Goal: Download file/media

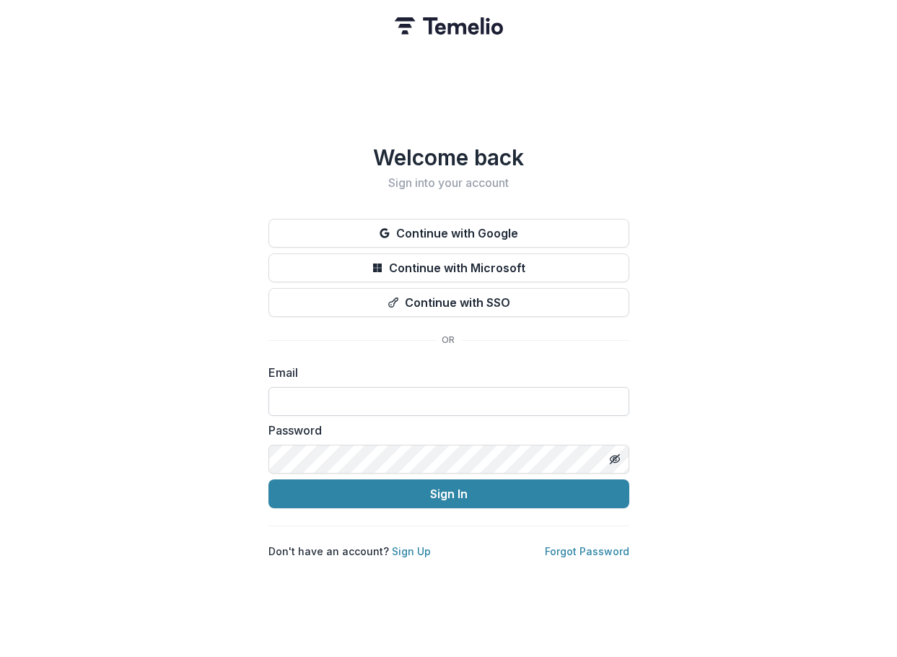
click at [380, 387] on input at bounding box center [448, 401] width 361 height 29
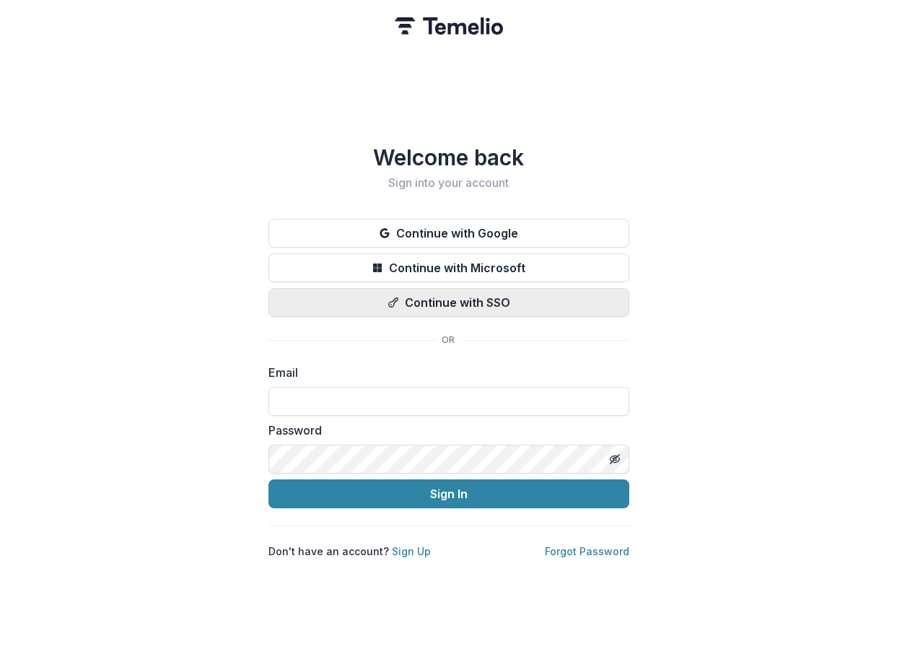
type input "**********"
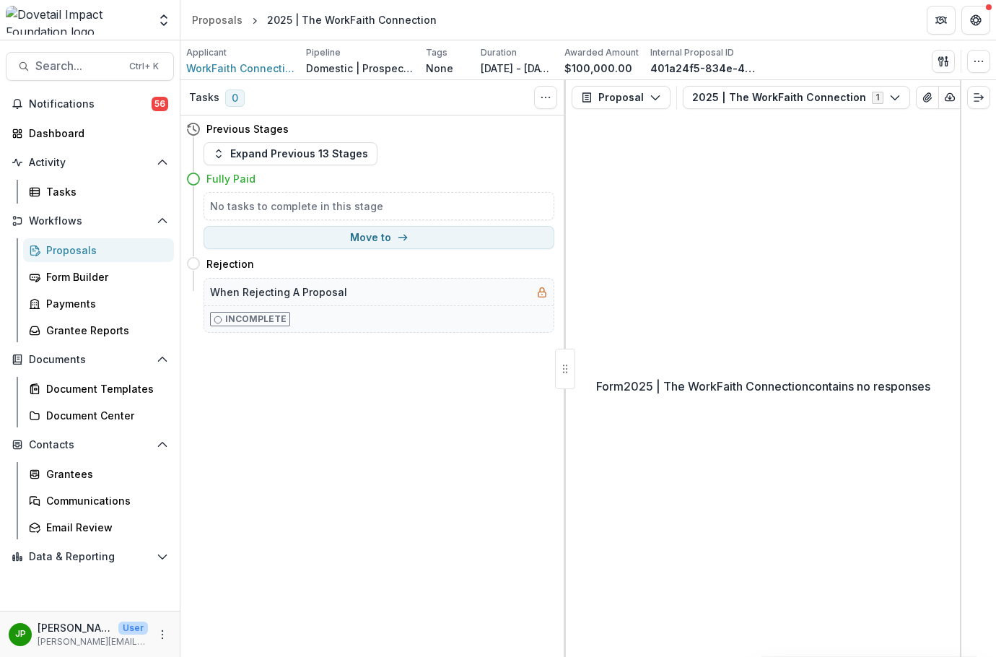
click at [106, 251] on div "Proposals" at bounding box center [104, 249] width 116 height 15
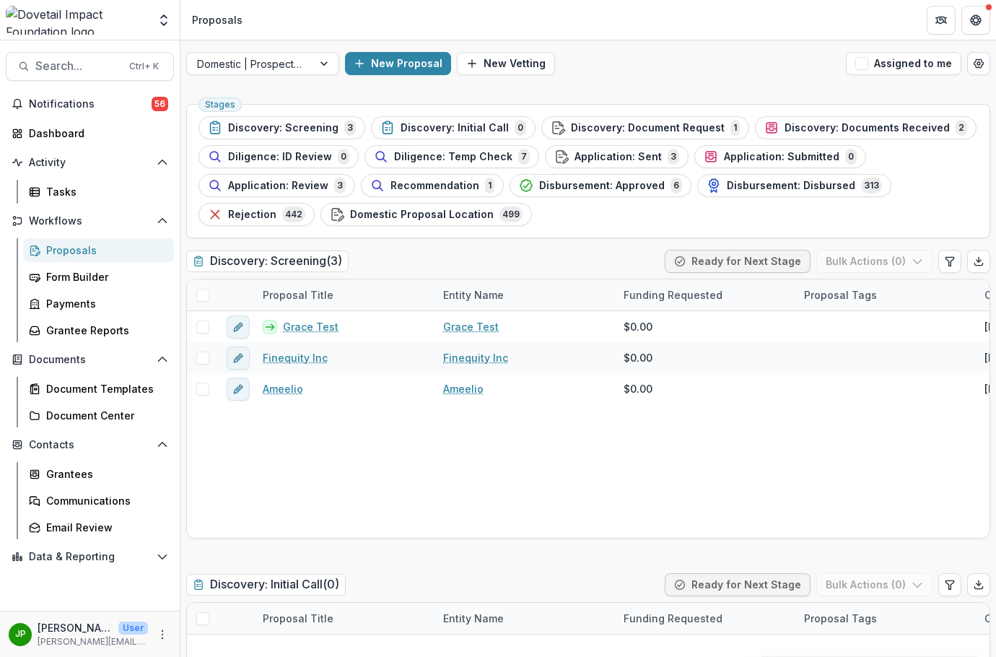
click at [71, 249] on div "Proposals" at bounding box center [104, 249] width 116 height 15
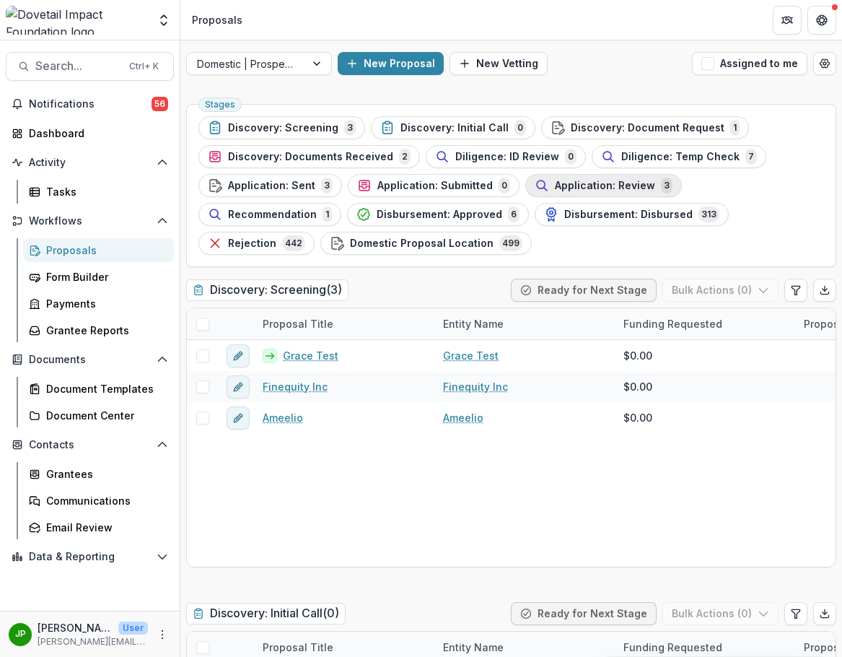
click at [574, 192] on div "Application: Review 3" at bounding box center [604, 186] width 138 height 16
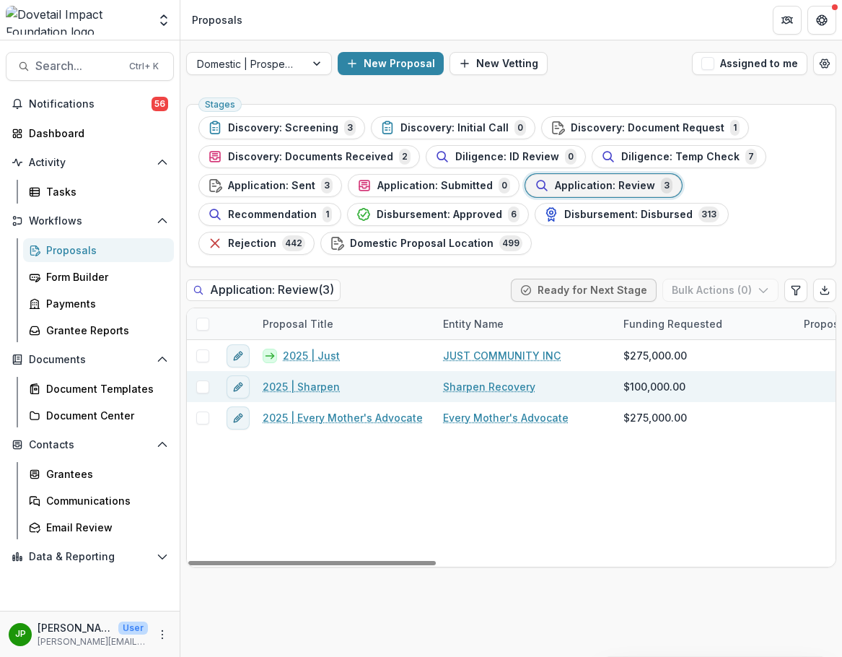
click at [331, 386] on link "2025 | Sharpen" at bounding box center [301, 386] width 77 height 15
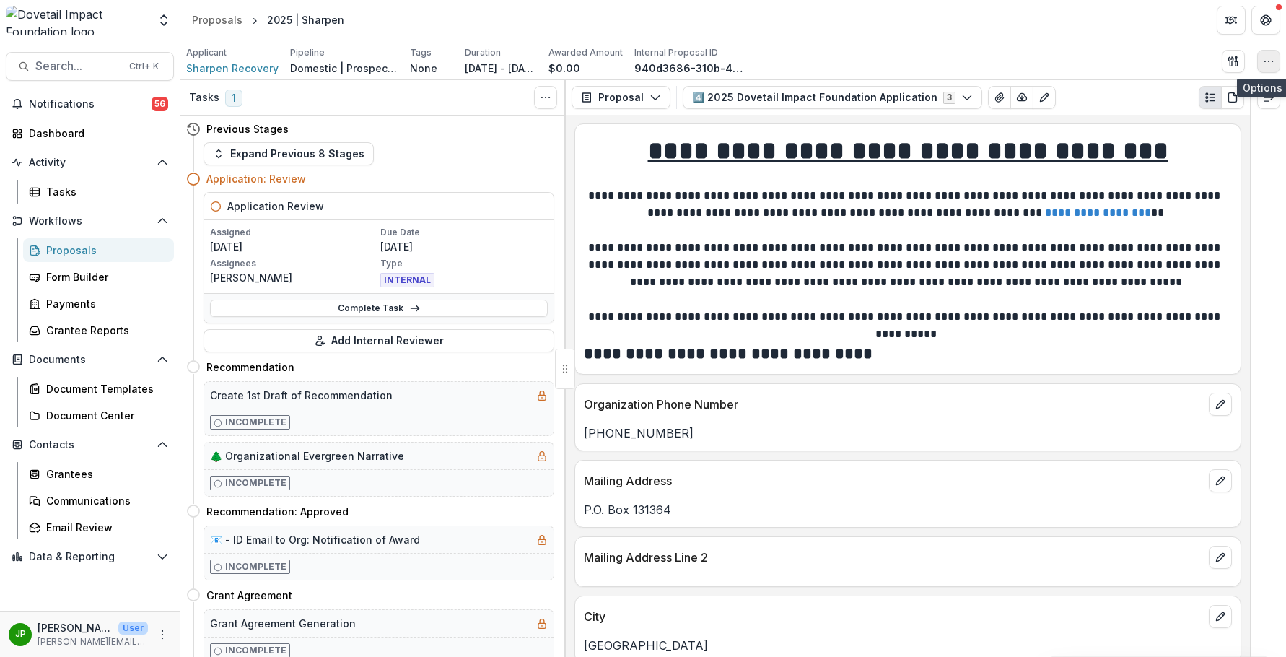
click at [896, 58] on icon "button" at bounding box center [1269, 62] width 12 height 12
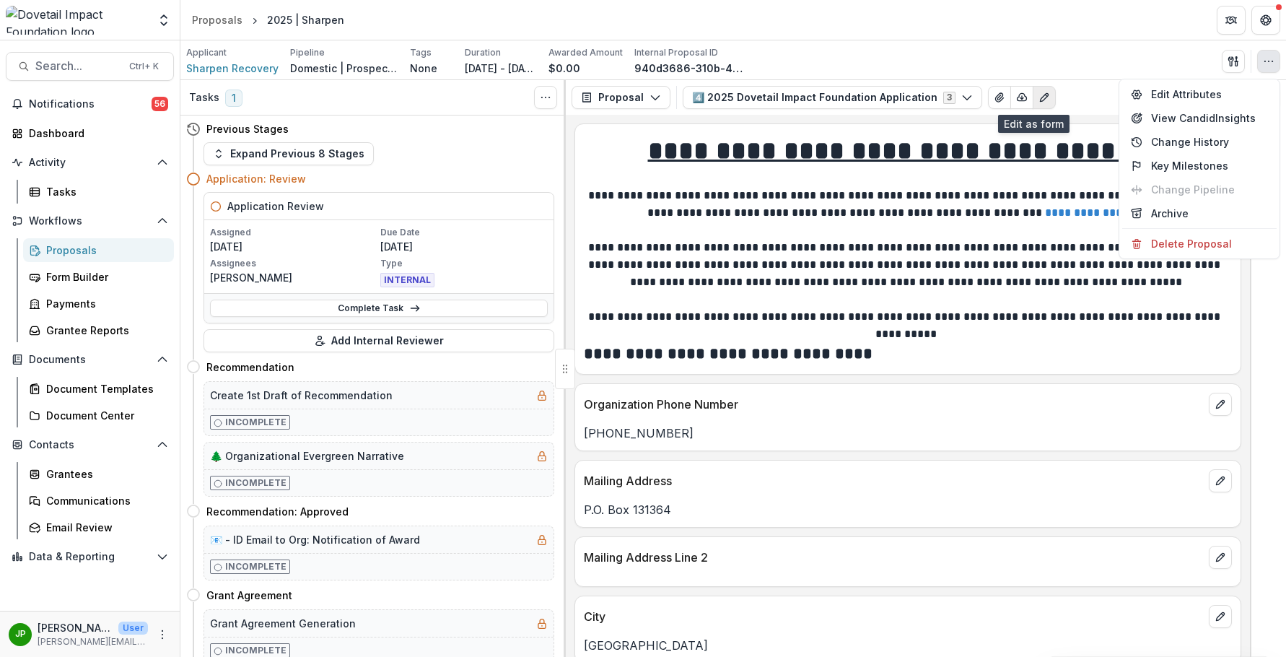
click at [896, 102] on icon "Edit as form" at bounding box center [1044, 98] width 12 height 12
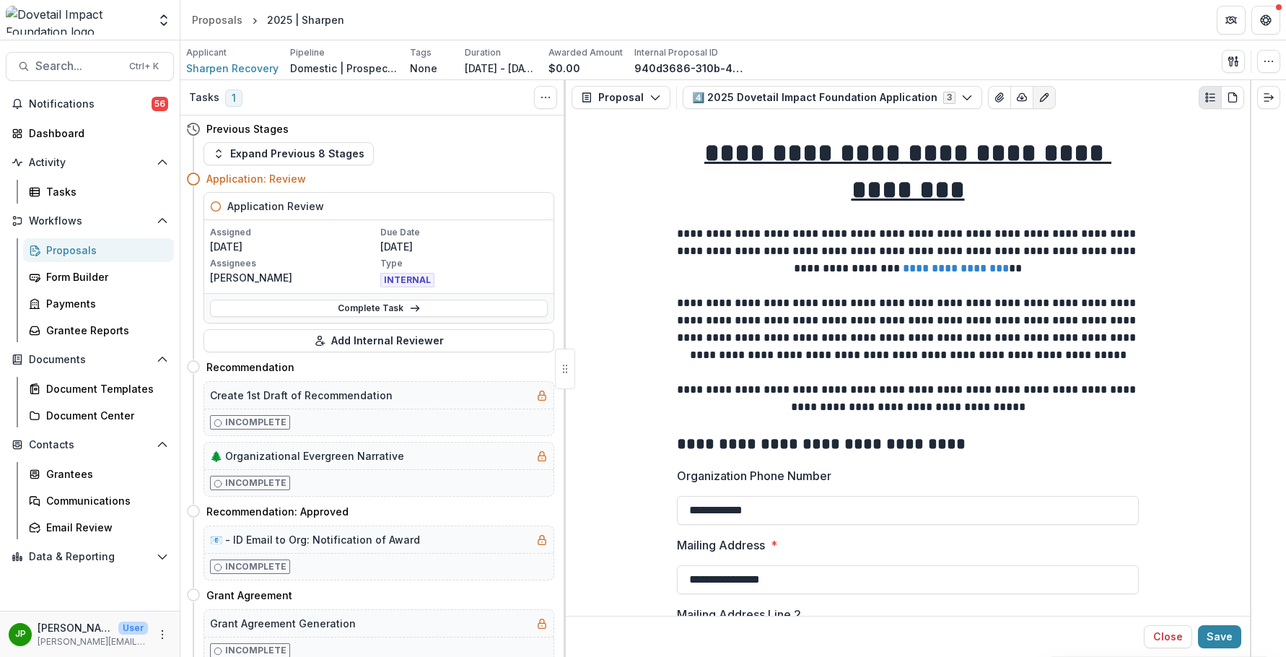
click at [896, 102] on icon "Edit as form" at bounding box center [1044, 98] width 12 height 12
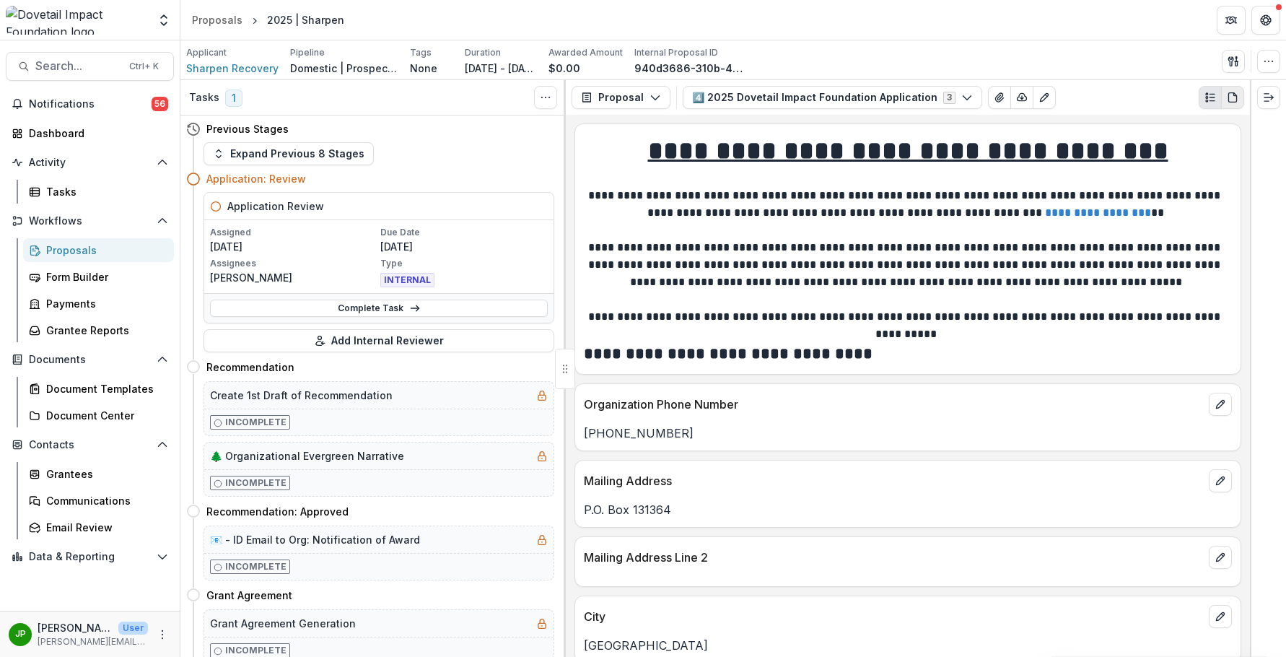
click at [896, 95] on icon "PDF view" at bounding box center [1235, 94] width 3 height 3
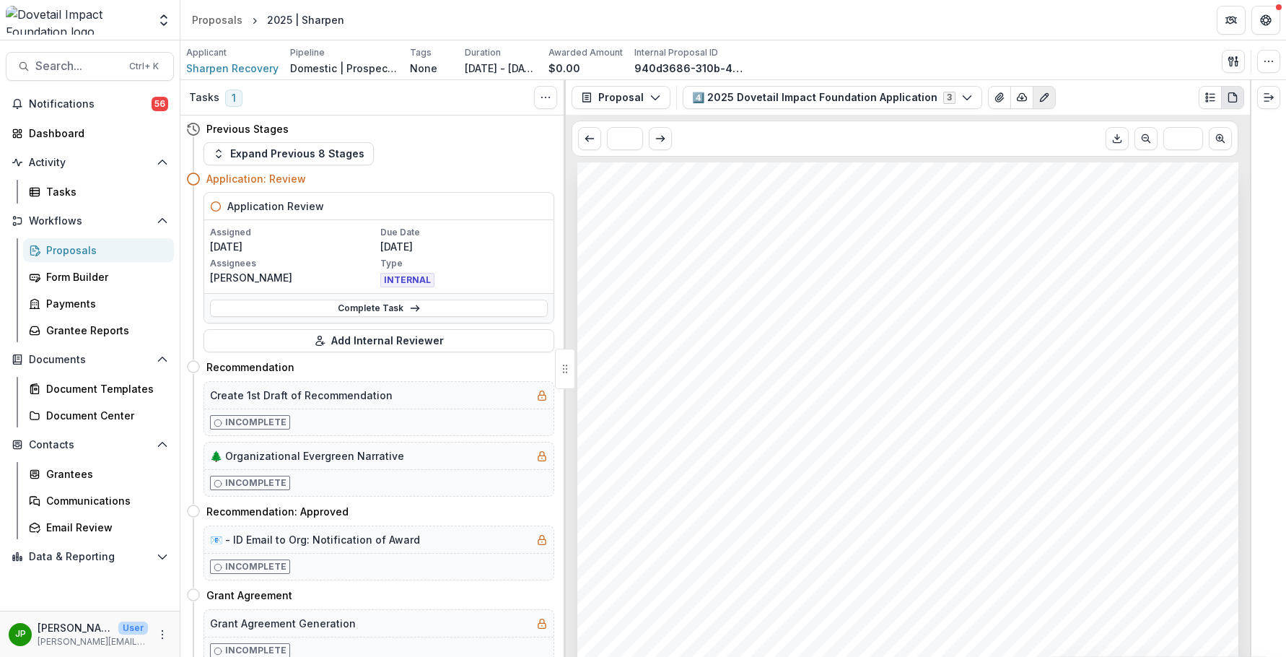
drag, startPoint x: 1122, startPoint y: 136, endPoint x: 1040, endPoint y: 88, distance: 95.4
click at [896, 88] on div "Proposal Proposal Payments Reports Grant Agreements Board Summaries Bank Detail…" at bounding box center [908, 368] width 684 height 577
click at [896, 88] on button "Edit as form" at bounding box center [1044, 97] width 23 height 23
click at [896, 140] on button "Download PDF" at bounding box center [1117, 138] width 23 height 23
click at [896, 110] on div "Proposal Proposal Payments Reports Grant Agreements Board Summaries Bank Detail…" at bounding box center [908, 97] width 684 height 35
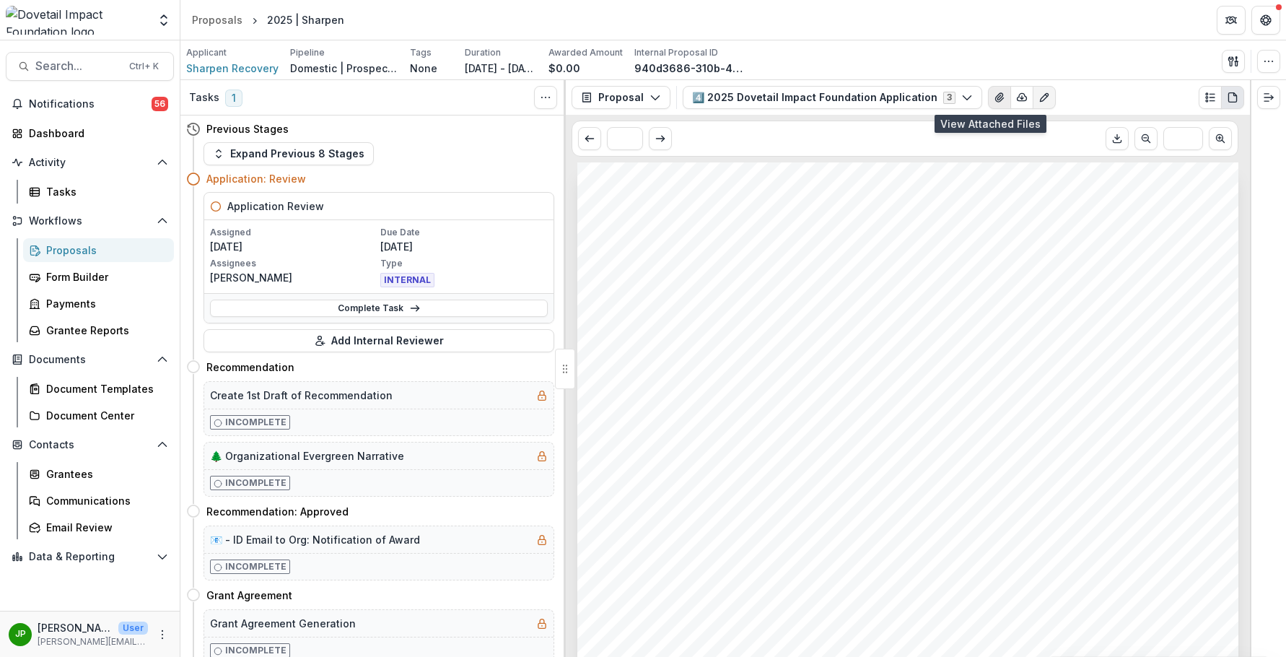
click at [896, 104] on button "View Attached Files" at bounding box center [999, 97] width 23 height 23
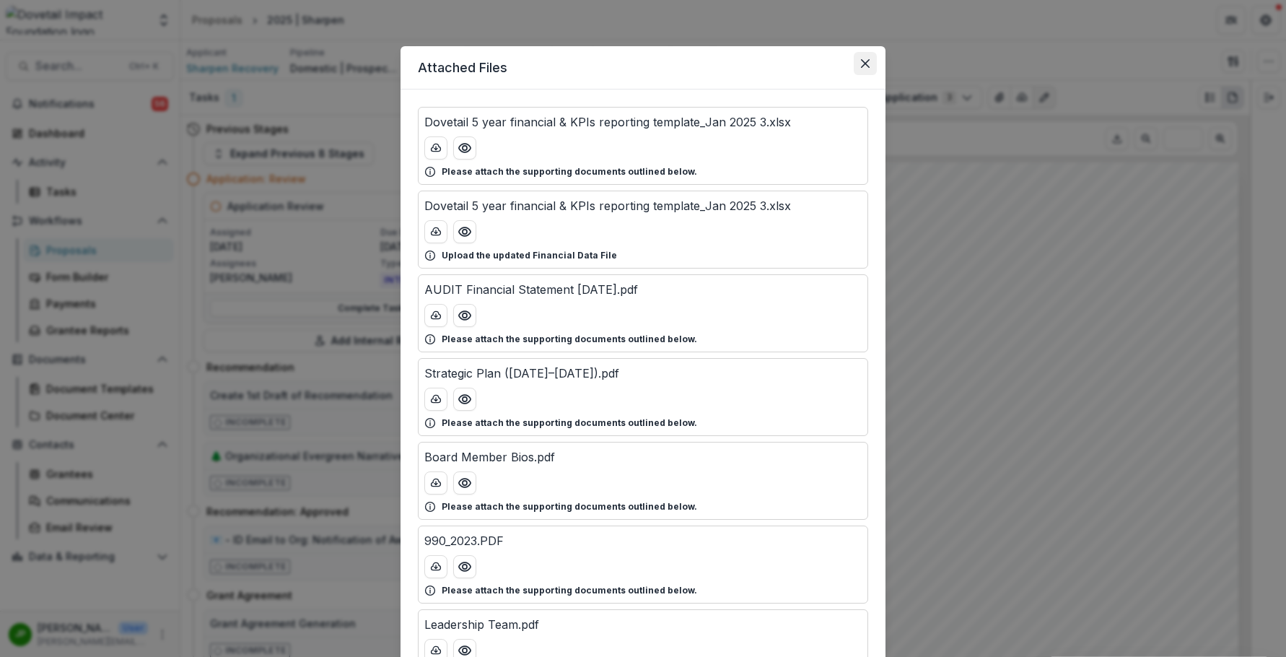
click at [865, 63] on icon "Close" at bounding box center [865, 63] width 9 height 9
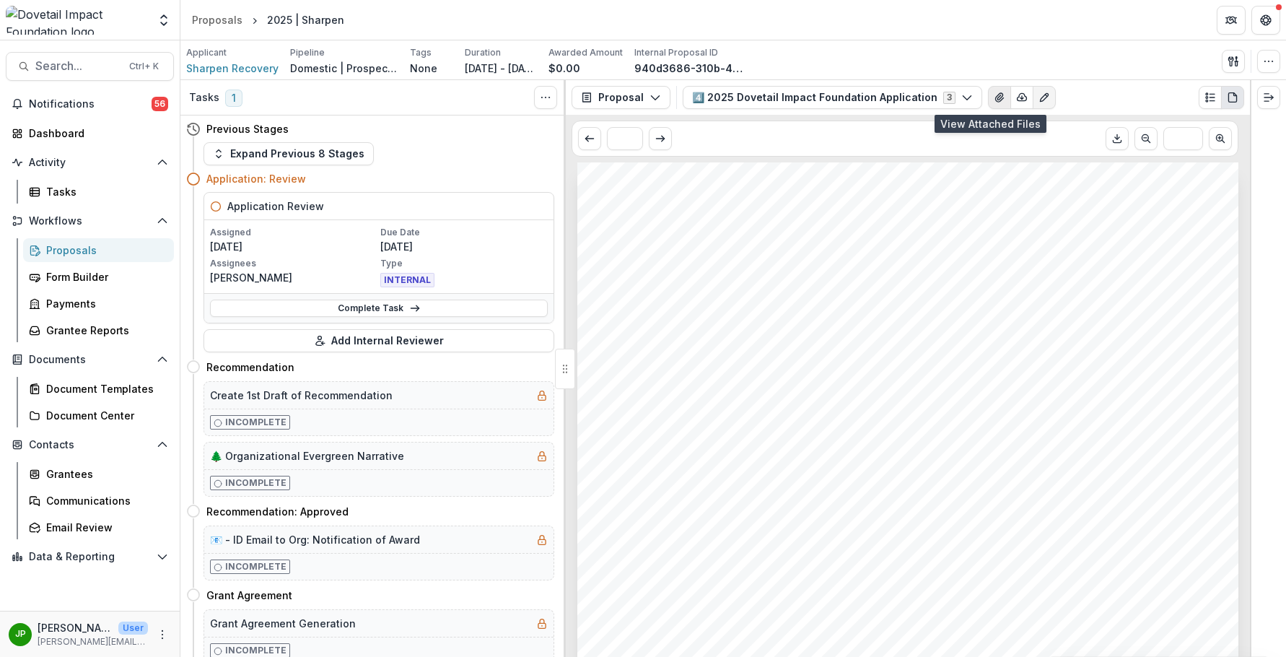
click at [896, 98] on icon "View Attached Files" at bounding box center [999, 97] width 8 height 9
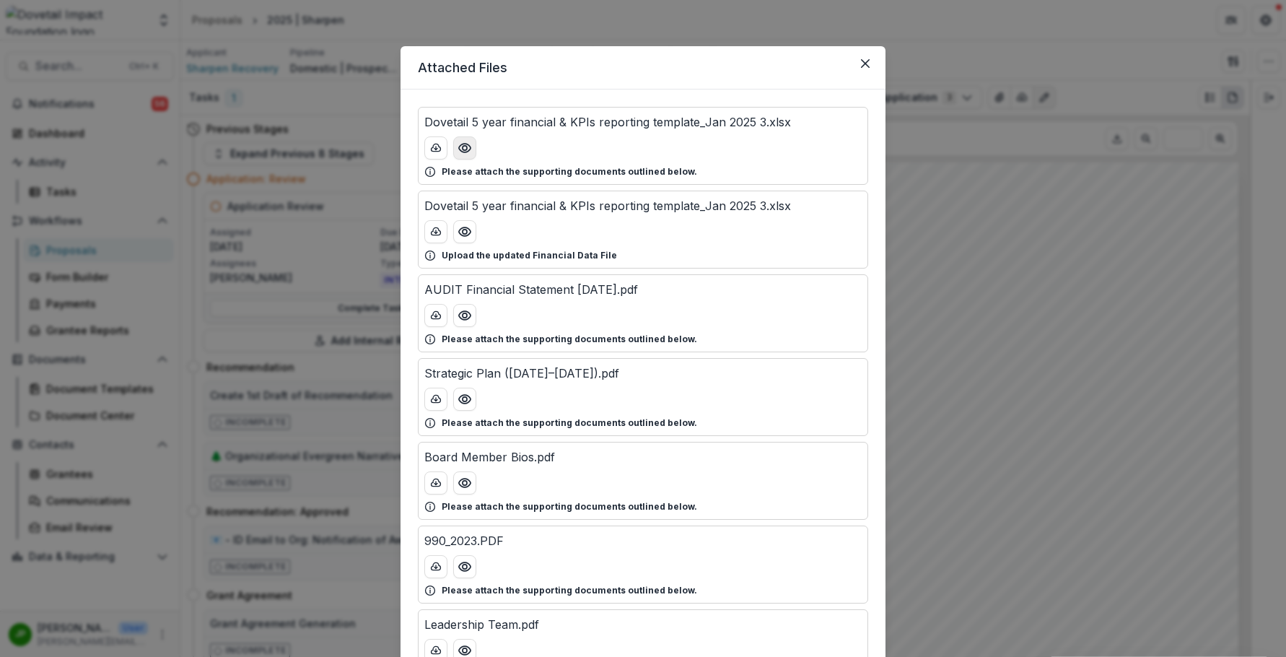
click at [458, 152] on icon "Preview Dovetail 5 year financial & KPIs reporting template_Jan 2025 3.xlsx" at bounding box center [465, 148] width 14 height 14
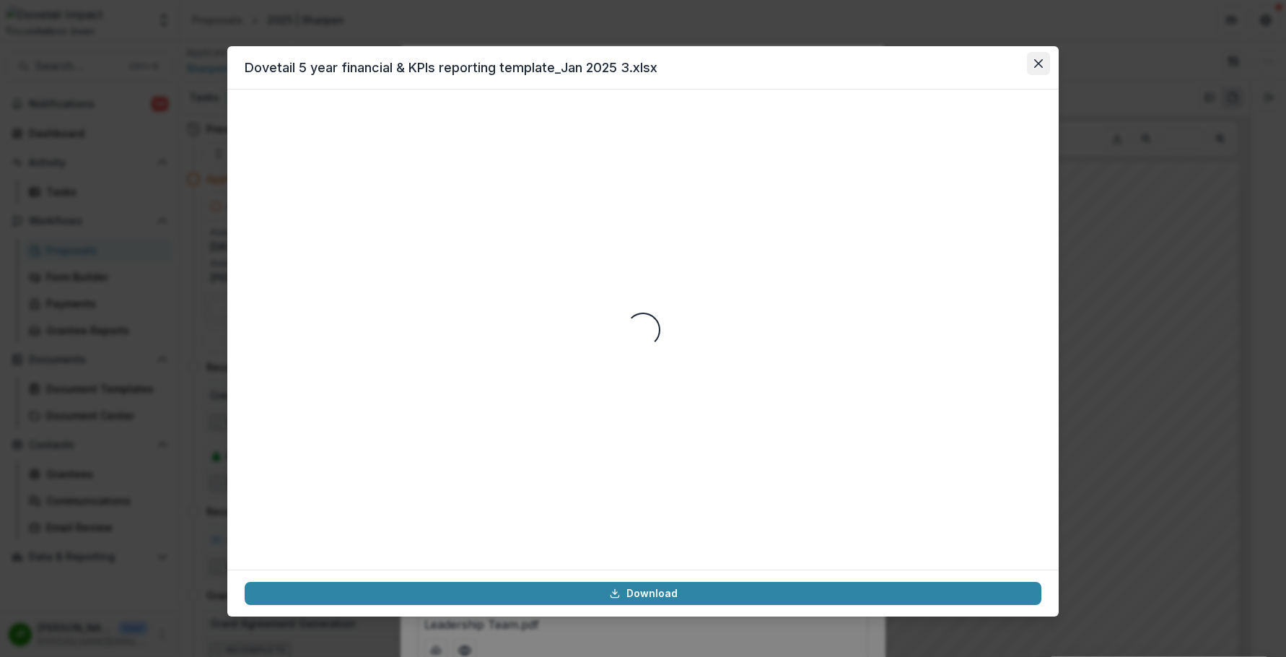
click at [896, 59] on button "Close" at bounding box center [1038, 63] width 23 height 23
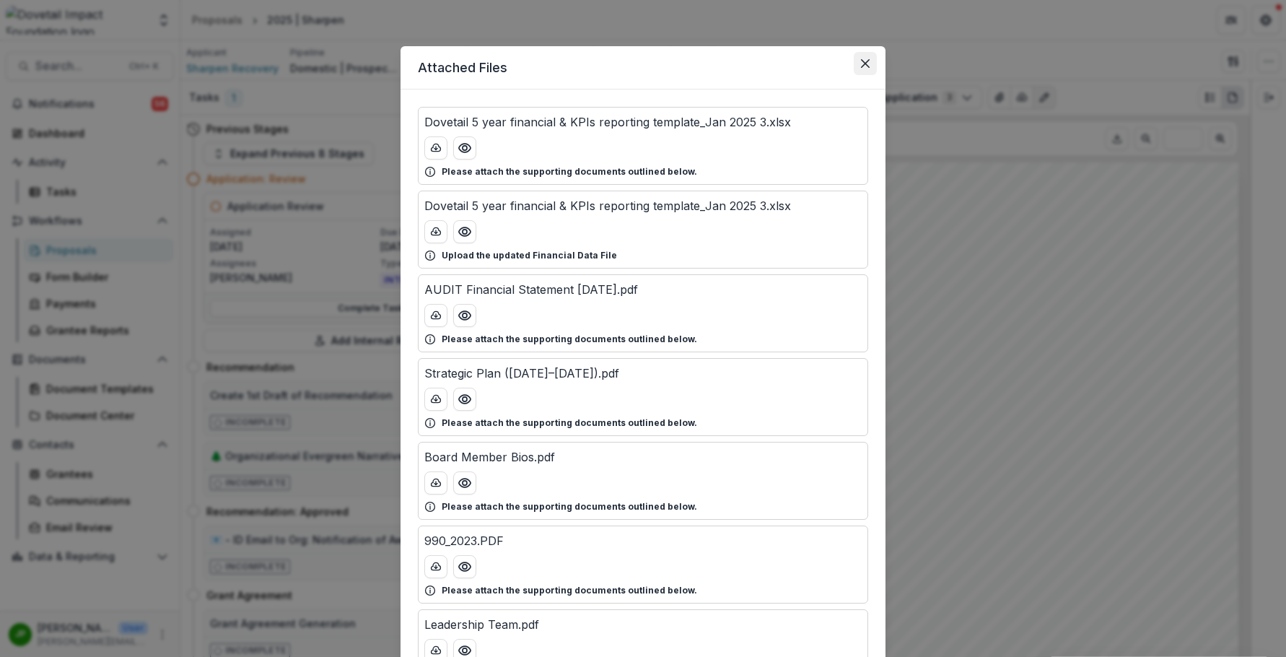
click at [855, 64] on button "Close" at bounding box center [865, 63] width 23 height 23
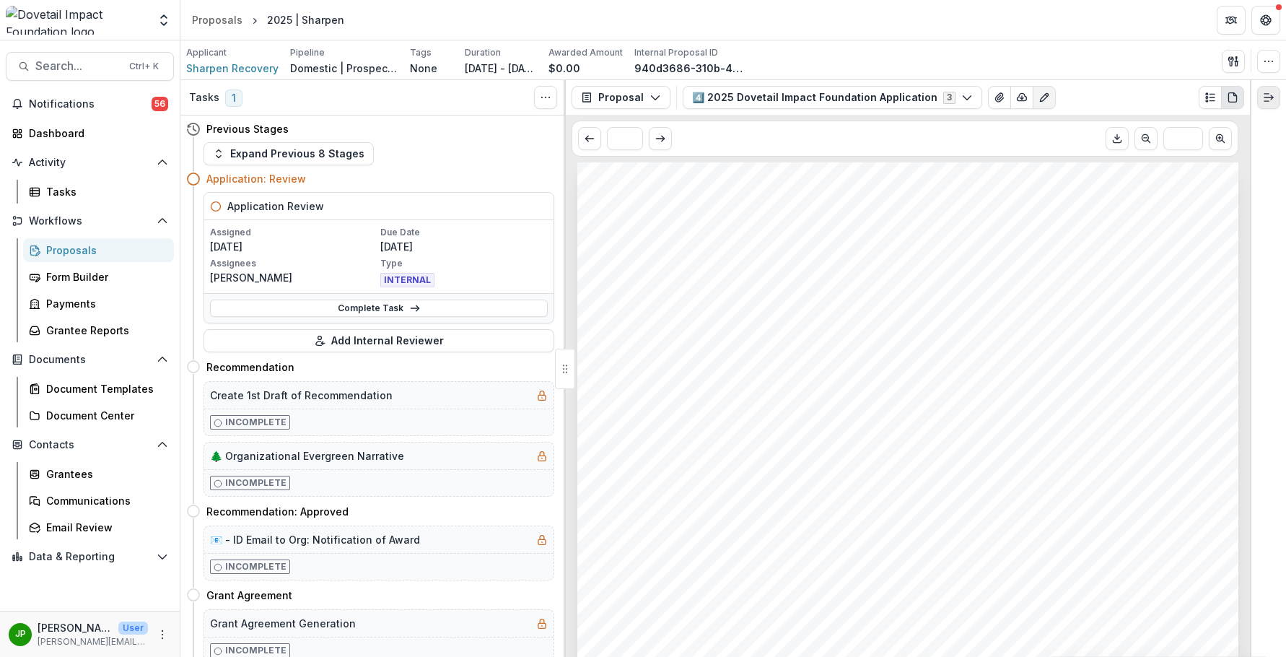
click at [896, 95] on icon "Expand right" at bounding box center [1269, 98] width 12 height 12
click at [896, 98] on button "Edit as form" at bounding box center [1044, 97] width 23 height 23
click at [655, 95] on icon "button" at bounding box center [656, 98] width 12 height 12
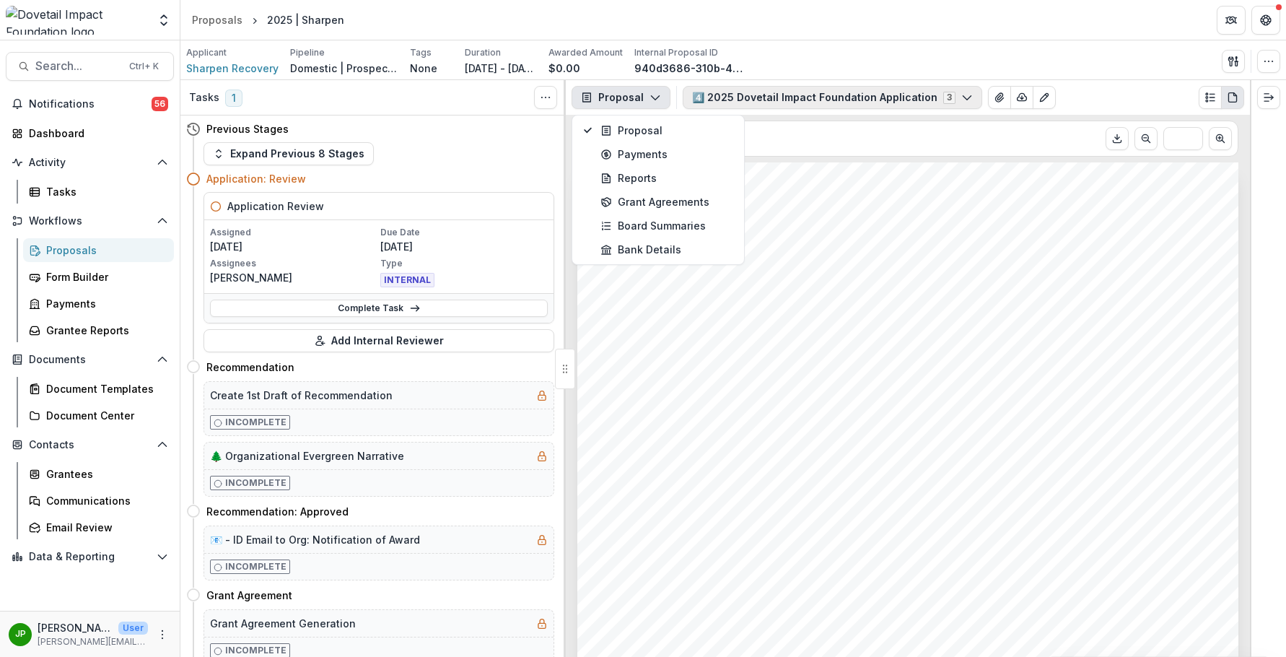
click at [806, 94] on button "4️⃣ 2025 Dovetail Impact Foundation Application 3" at bounding box center [832, 97] width 299 height 23
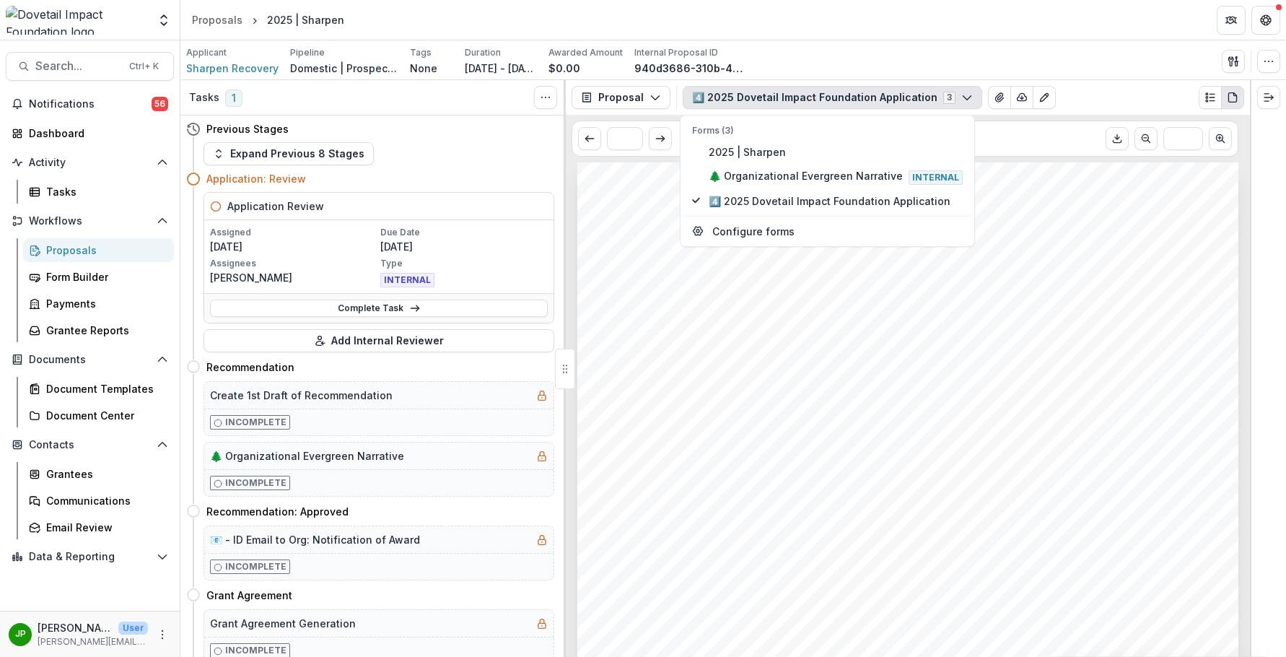
click at [896, 54] on div "Applicant Sharpen Recovery Pipeline Domestic | Prospects Pipeline Tags None All…" at bounding box center [733, 61] width 1094 height 30
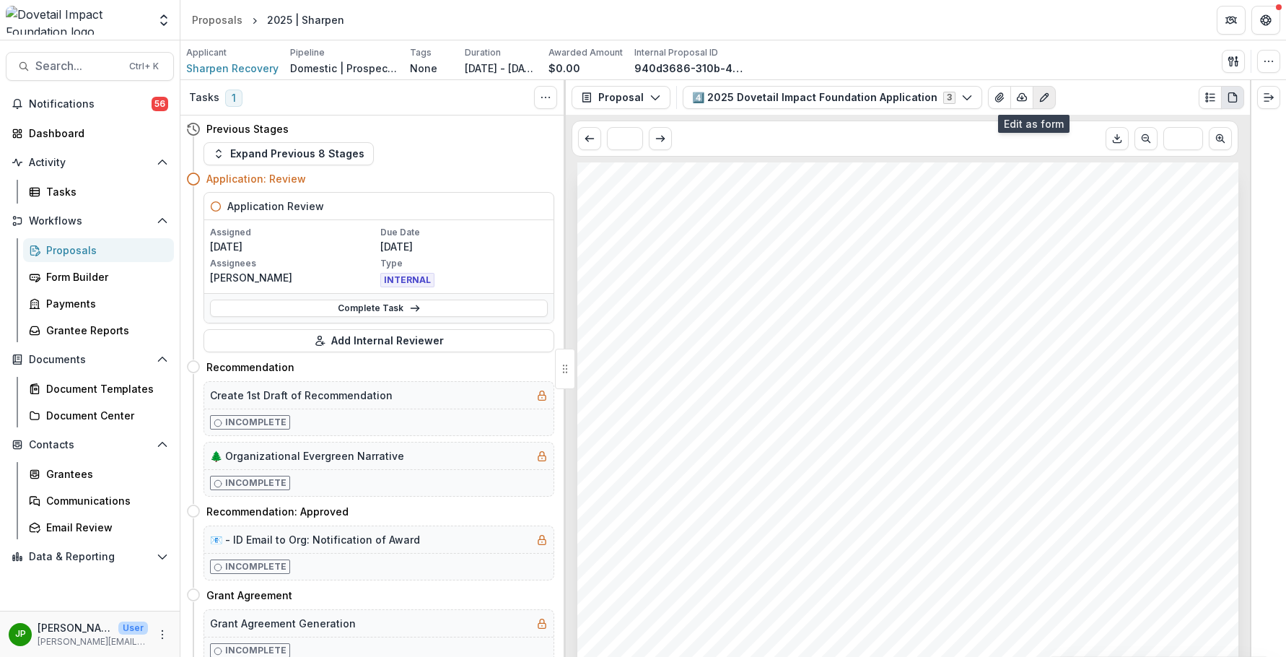
click at [896, 99] on icon "Edit as form" at bounding box center [1044, 98] width 12 height 12
drag, startPoint x: 1013, startPoint y: 96, endPoint x: 1182, endPoint y: 95, distance: 169.6
click at [896, 97] on div "4️⃣ 2025 Dovetail Impact Foundation Application 3 Forms (3) 2025 | Sharpen 🌲 Or…" at bounding box center [963, 97] width 561 height 23
click at [896, 66] on icon "button" at bounding box center [1234, 62] width 12 height 12
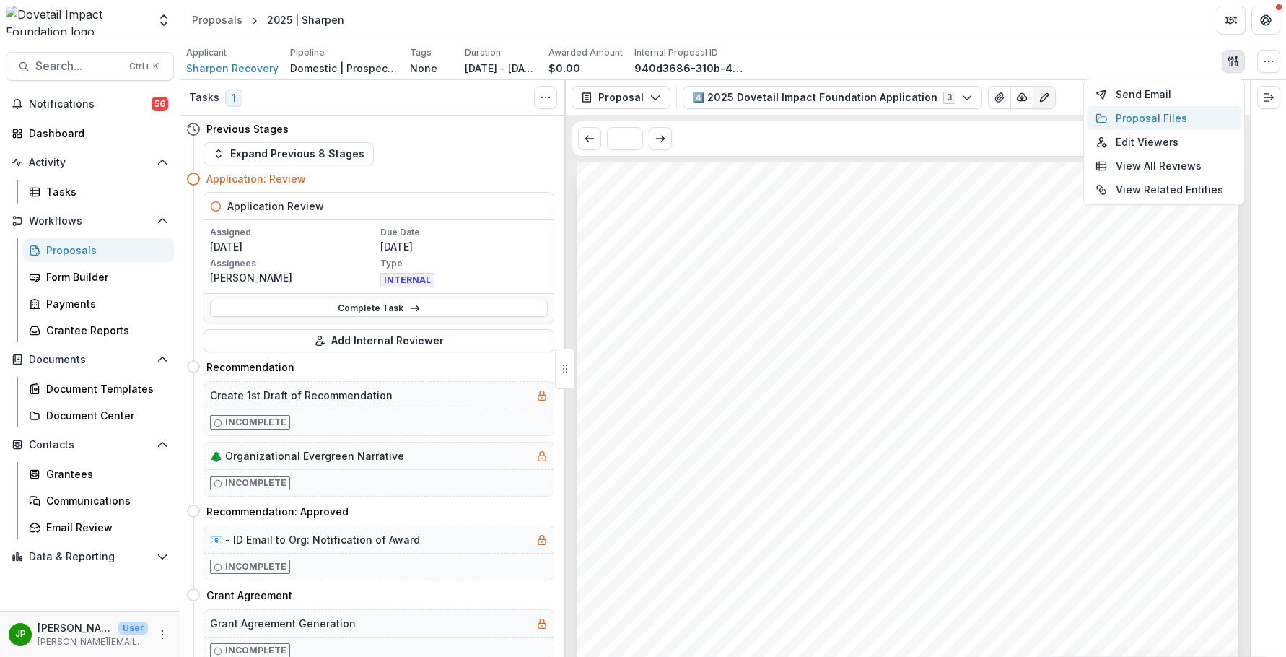
click at [896, 117] on button "Proposal Files" at bounding box center [1164, 118] width 154 height 24
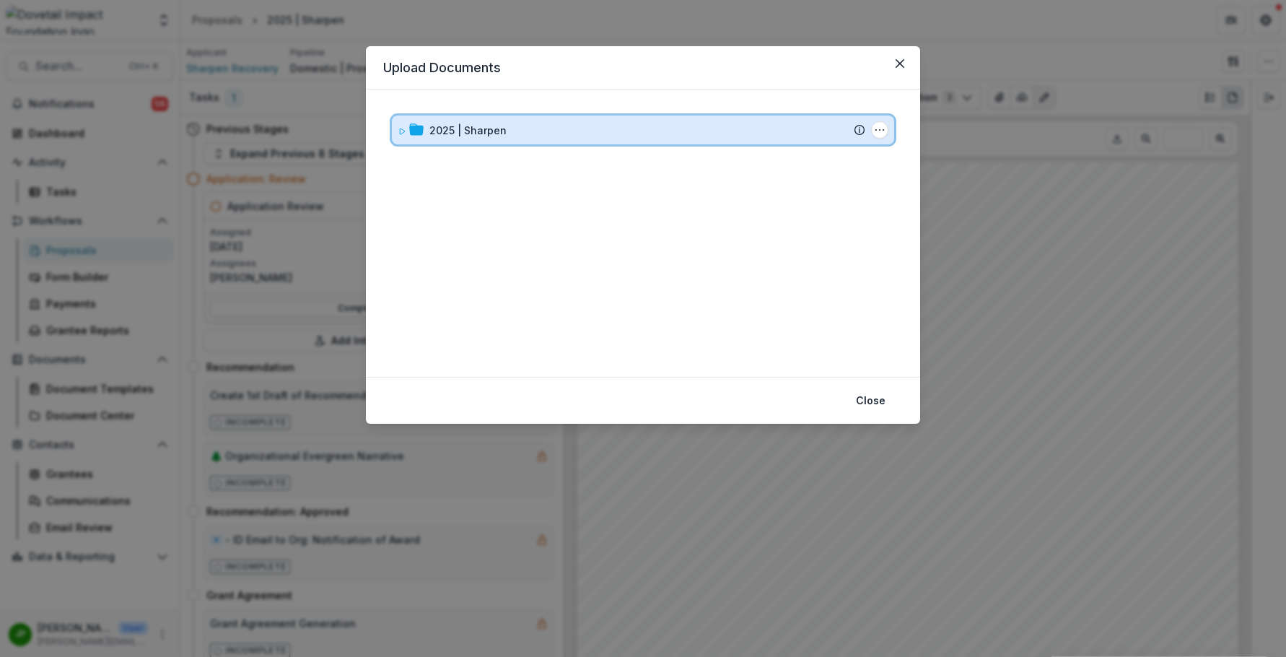
click at [406, 134] on icon at bounding box center [402, 131] width 9 height 9
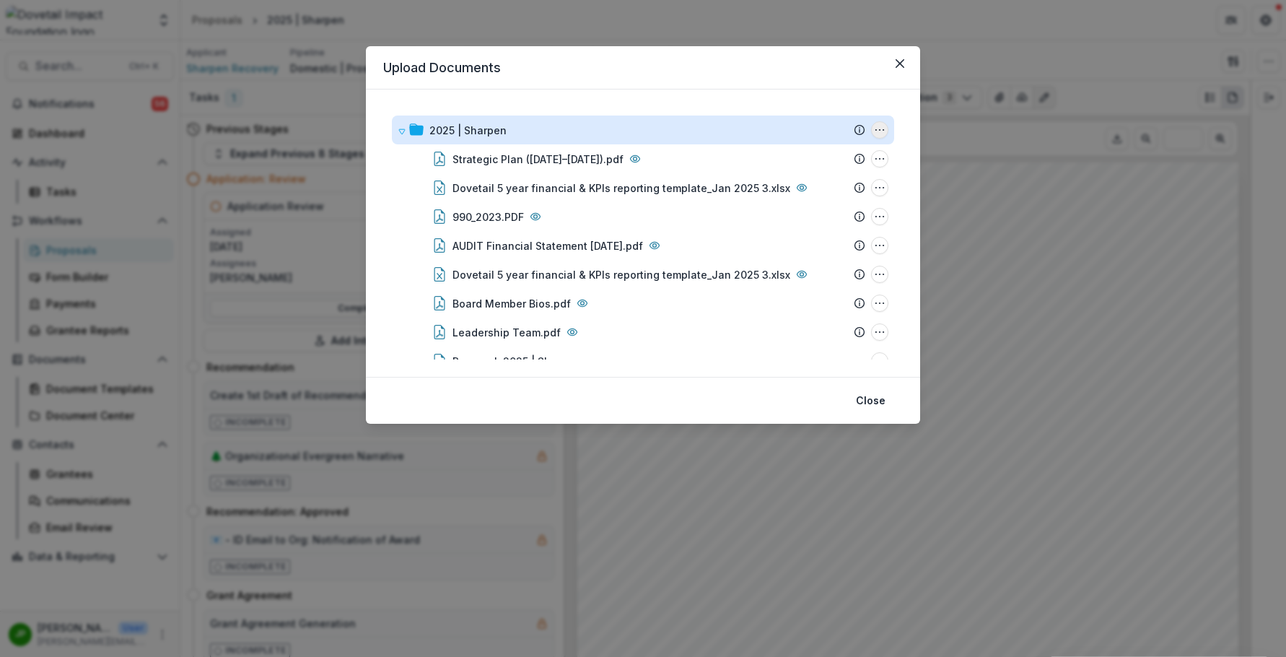
click at [878, 128] on icon "2025 | Sharpen Options" at bounding box center [880, 130] width 12 height 12
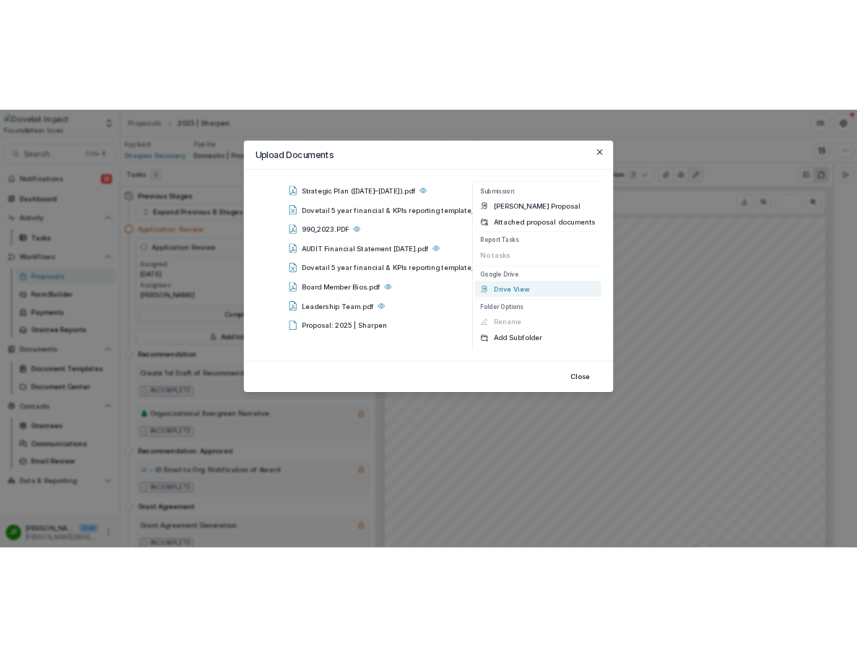
scroll to position [25, 0]
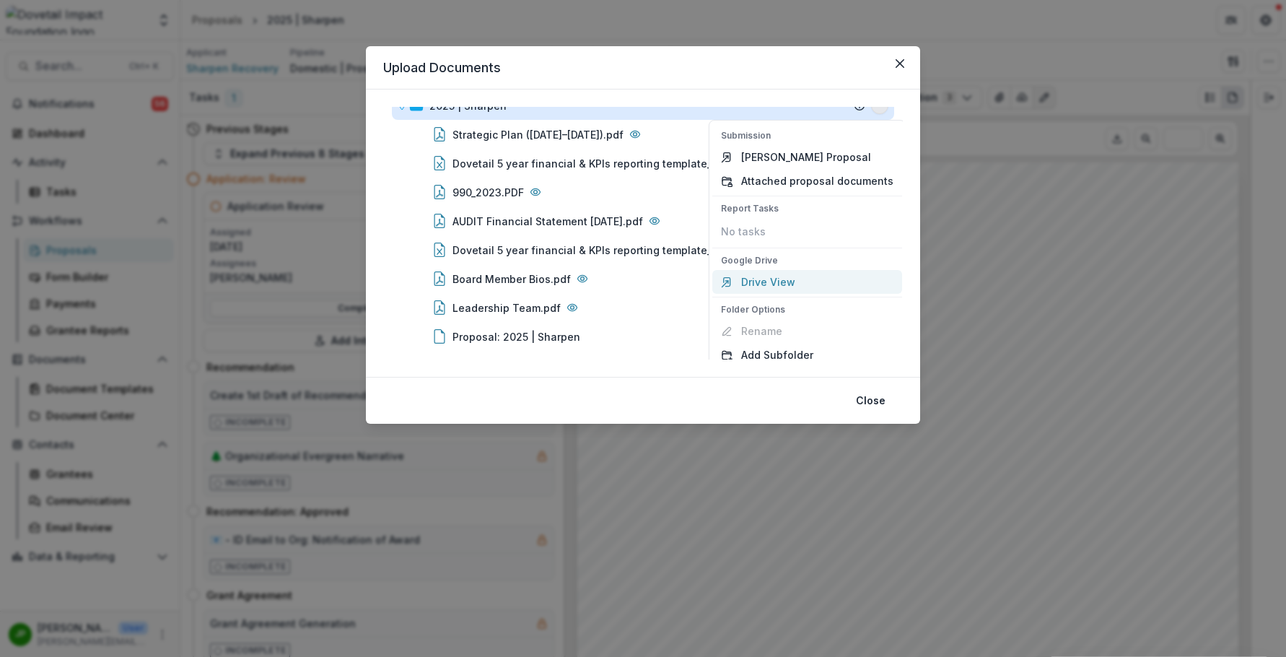
click at [778, 274] on link "Drive View" at bounding box center [807, 282] width 190 height 24
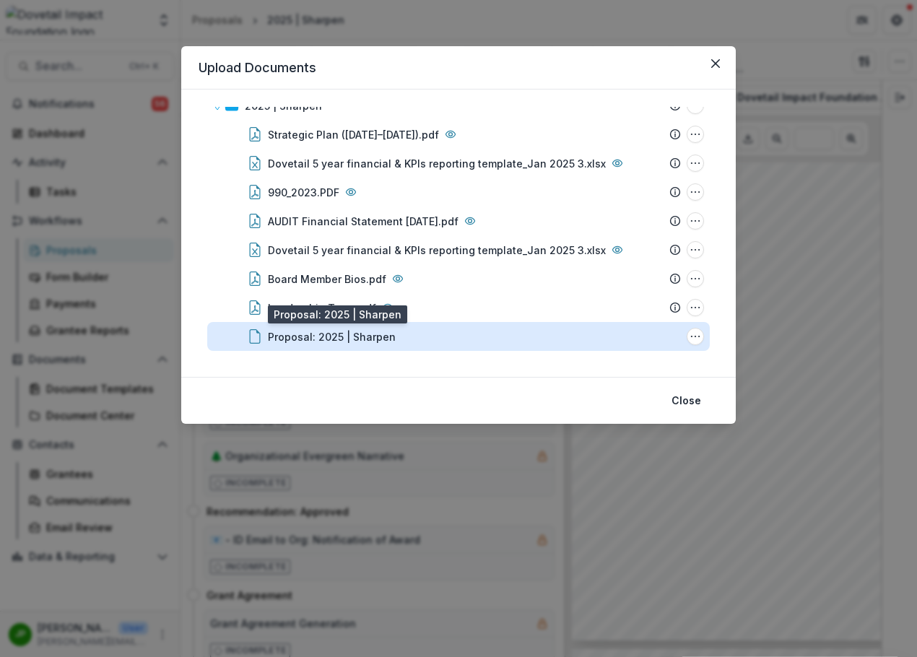
click at [357, 336] on div "Proposal: 2025 | Sharpen" at bounding box center [332, 336] width 128 height 15
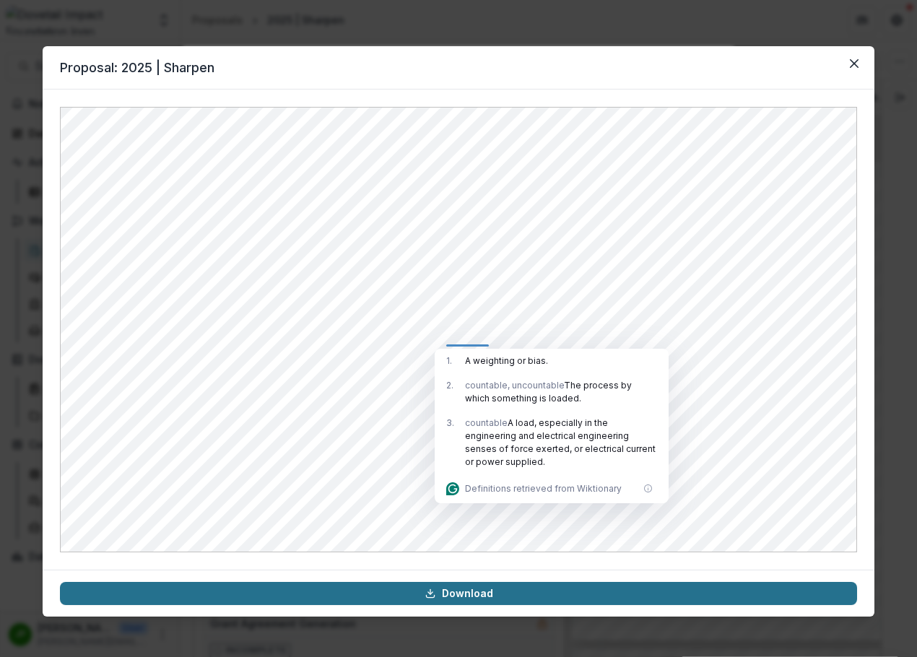
click at [445, 593] on link "Download" at bounding box center [458, 593] width 797 height 23
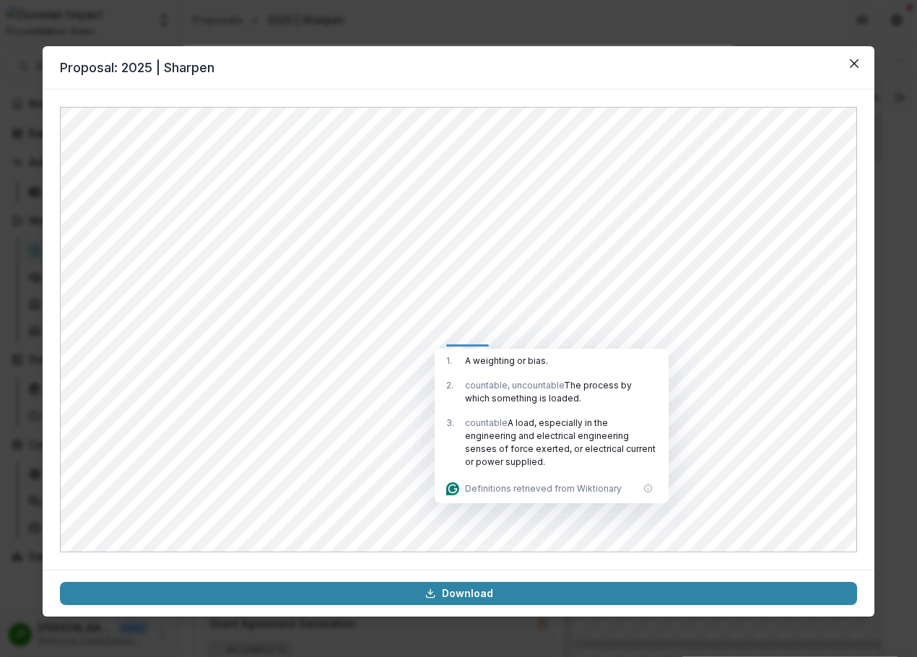
click at [852, 69] on button "Close" at bounding box center [853, 63] width 23 height 23
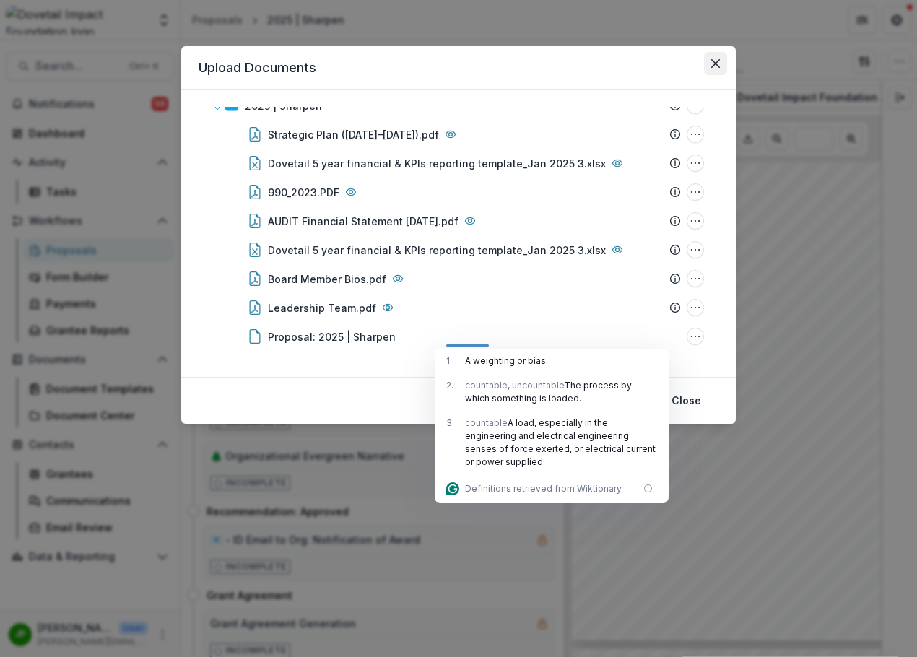
click at [705, 67] on button "Close" at bounding box center [715, 63] width 23 height 23
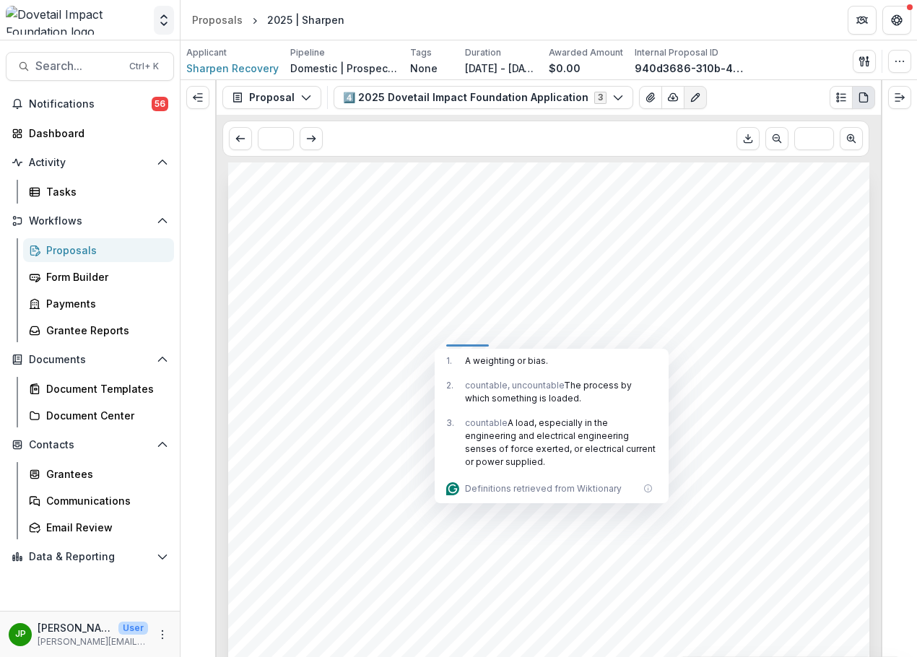
click at [162, 16] on icon "Open entity switcher" at bounding box center [164, 20] width 14 height 14
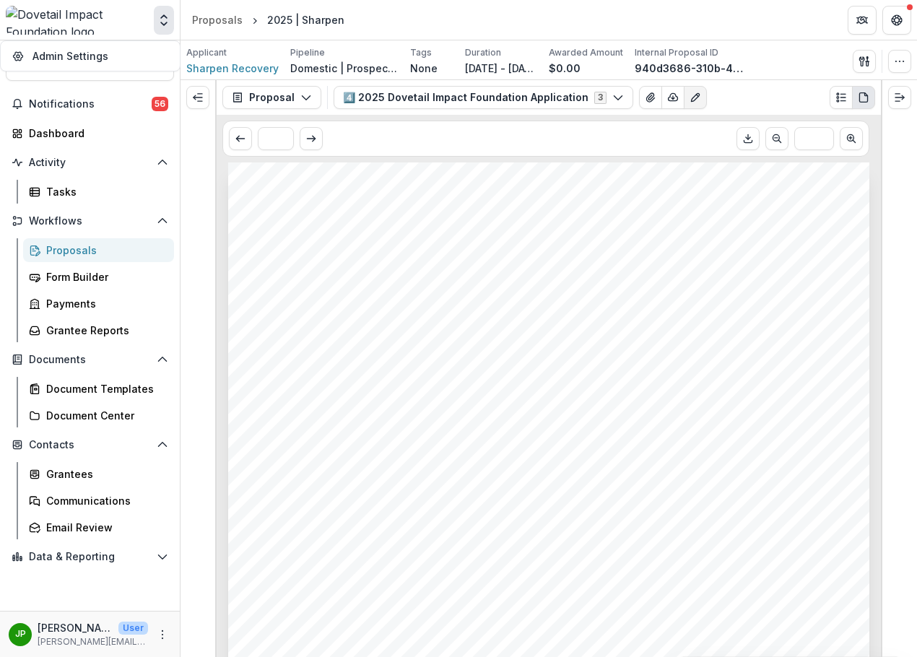
click at [162, 16] on icon "Open entity switcher" at bounding box center [164, 20] width 14 height 14
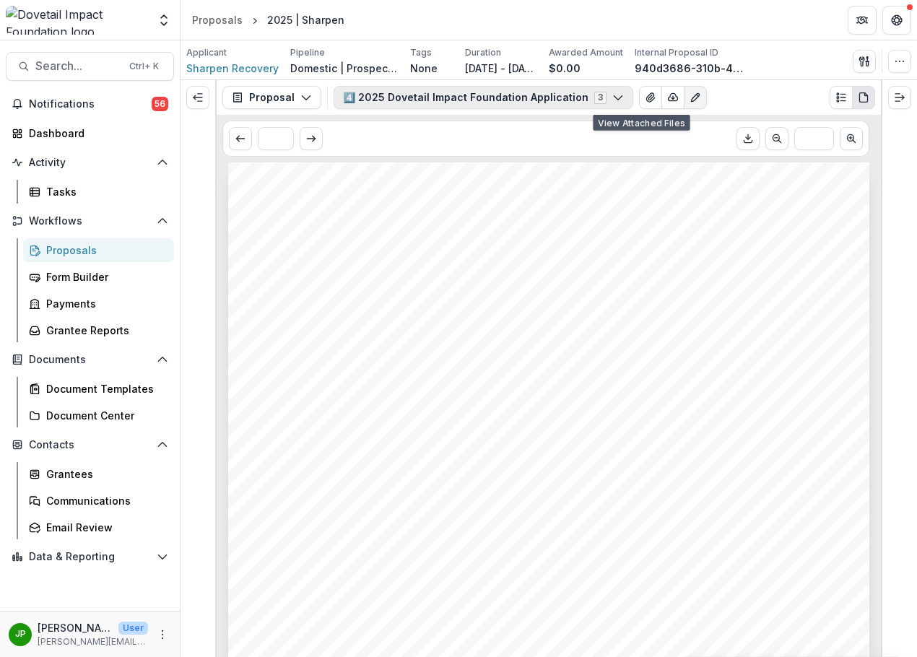
click at [613, 93] on button "4️⃣ 2025 Dovetail Impact Foundation Application 3" at bounding box center [482, 97] width 299 height 23
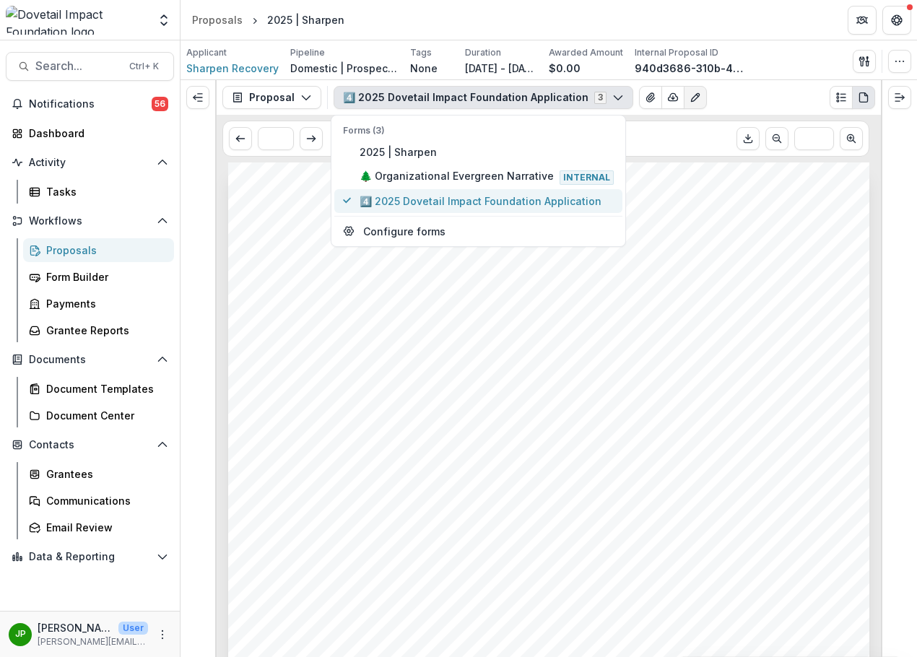
click at [569, 204] on span "4️⃣ 2025 Dovetail Impact Foundation Application" at bounding box center [486, 200] width 254 height 15
click at [589, 200] on span "4️⃣ 2025 Dovetail Impact Foundation Application" at bounding box center [486, 200] width 254 height 15
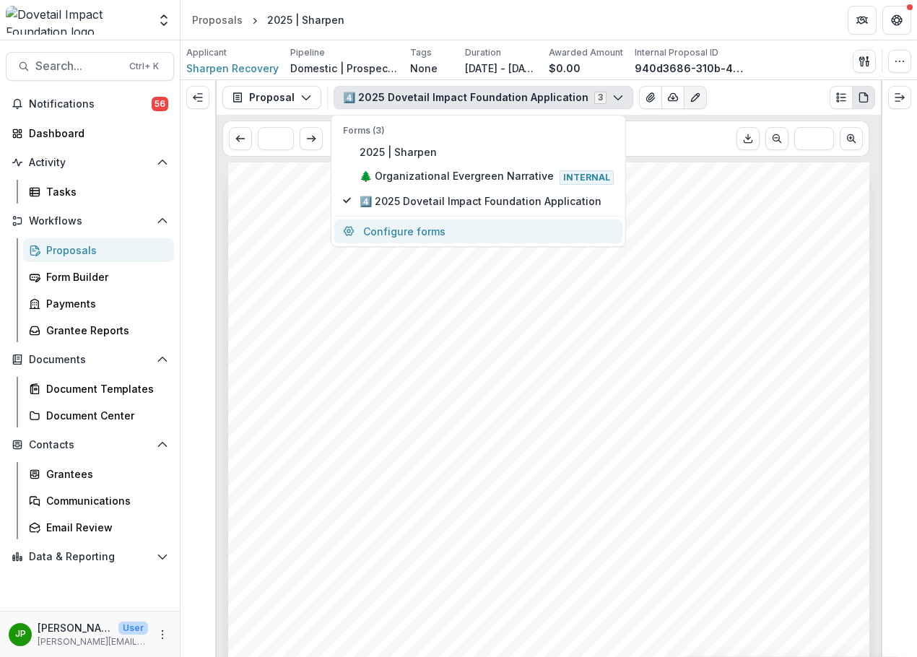
click at [499, 233] on button "Configure forms" at bounding box center [478, 231] width 288 height 24
select select "****"
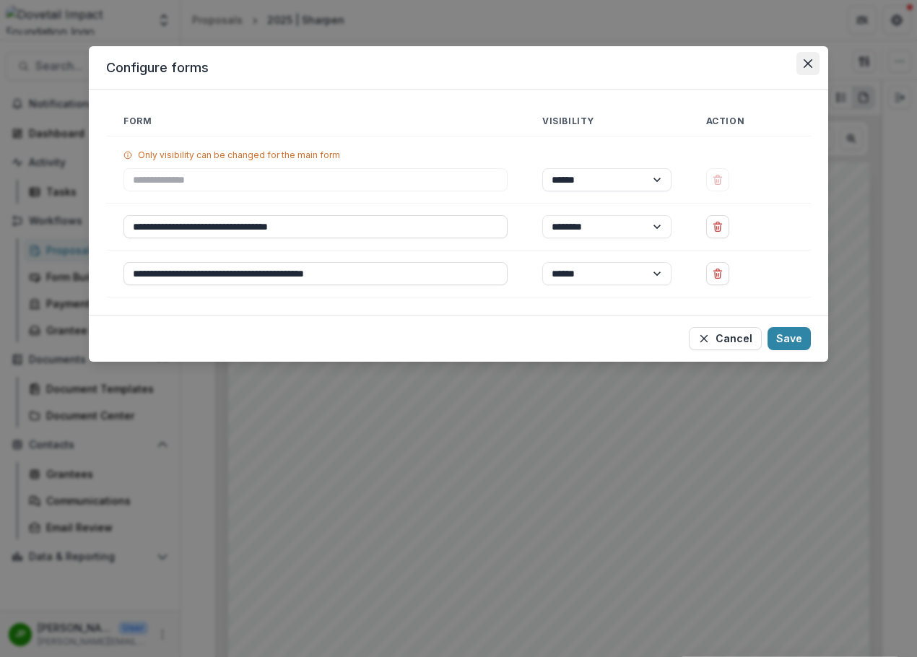
click at [810, 58] on button "Close" at bounding box center [807, 63] width 23 height 23
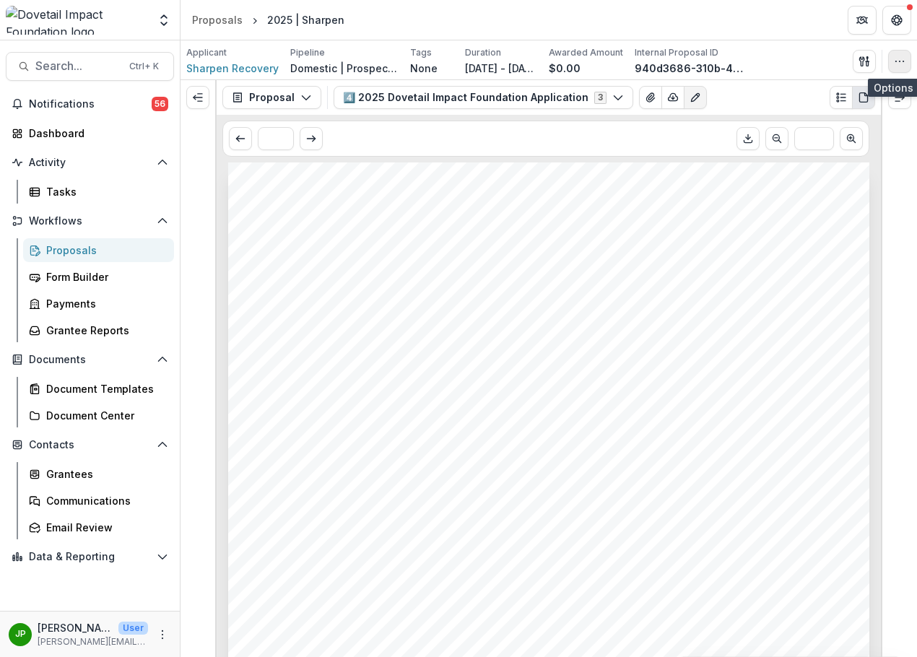
click at [894, 66] on icon "button" at bounding box center [899, 62] width 12 height 12
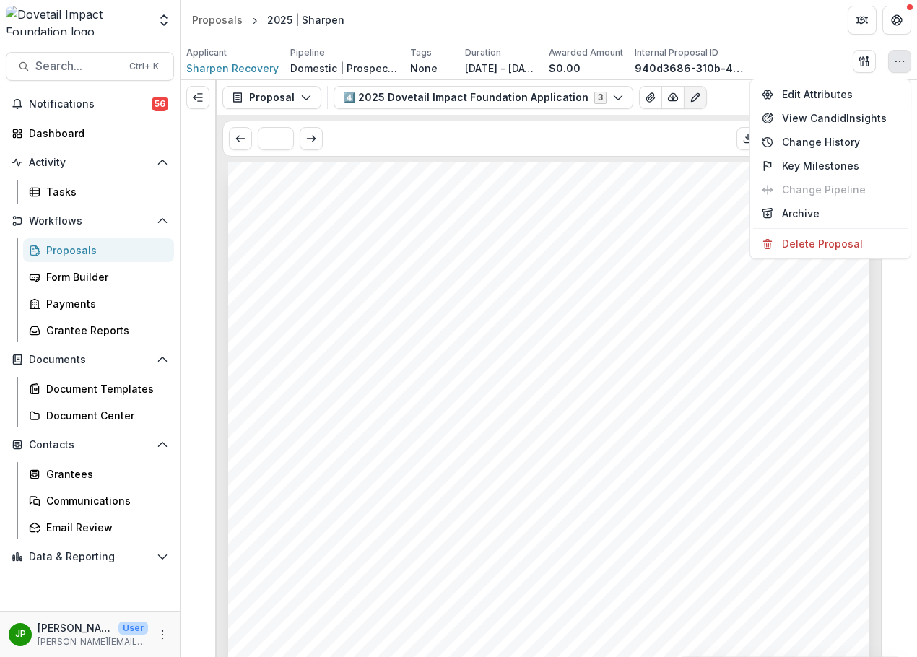
click at [720, 82] on div "Proposal Proposal Payments Reports Grant Agreements Board Summaries Bank Detail…" at bounding box center [549, 97] width 664 height 35
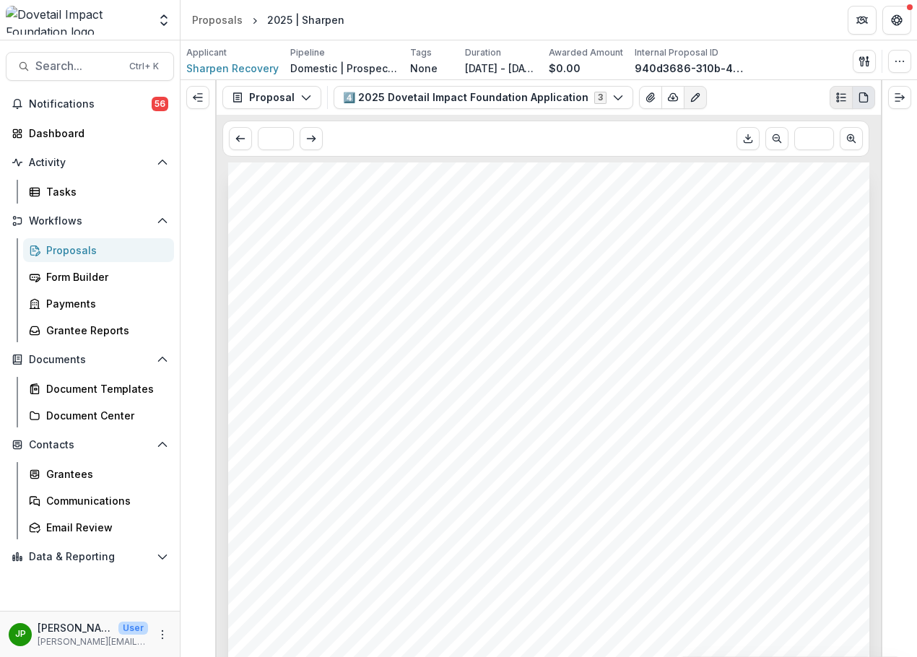
click at [836, 100] on circle "Plaintext view" at bounding box center [837, 101] width 2 height 2
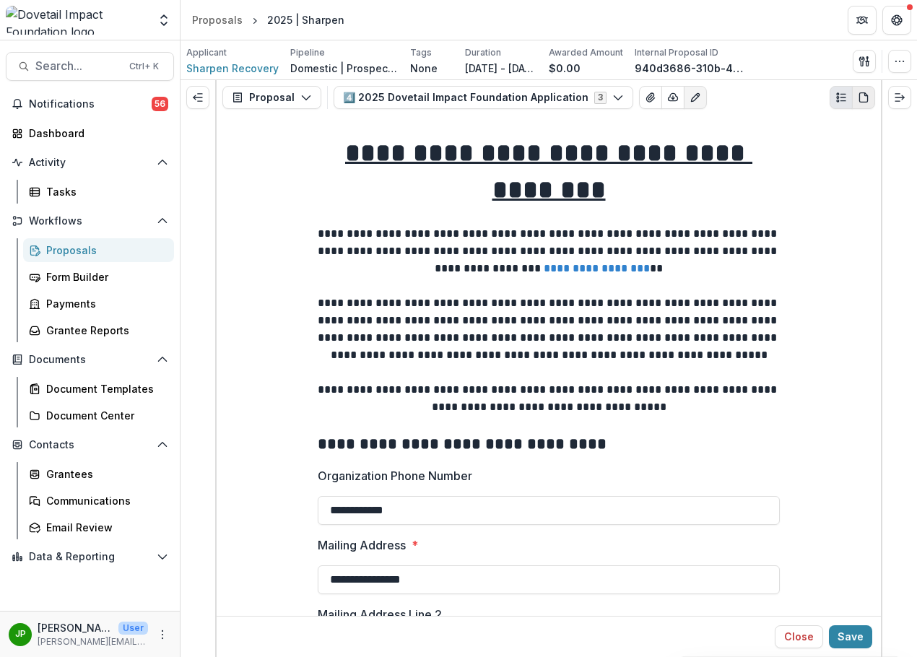
click at [858, 100] on icon "PDF view" at bounding box center [863, 98] width 12 height 12
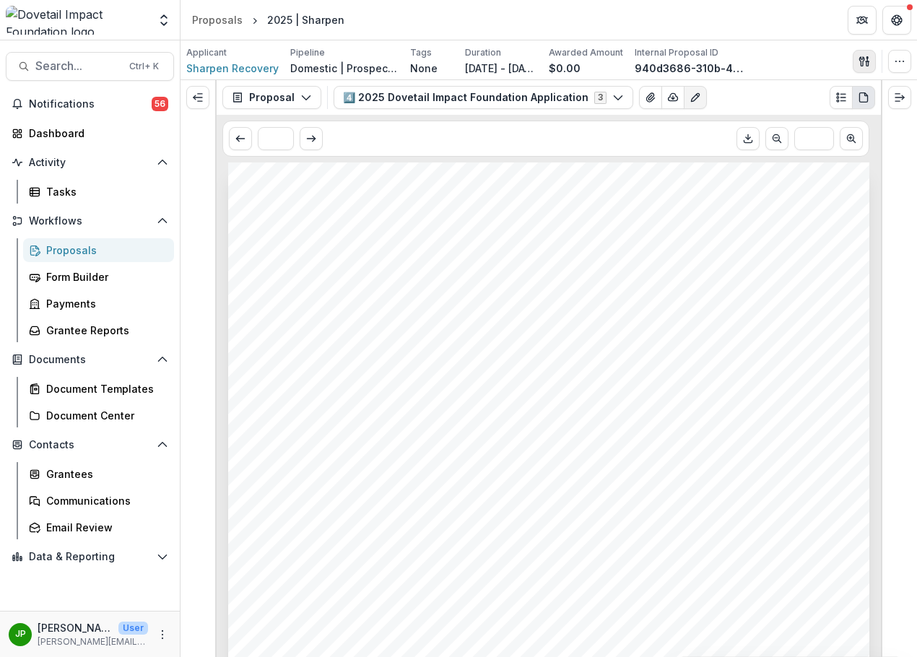
click at [861, 63] on icon "button" at bounding box center [861, 60] width 5 height 9
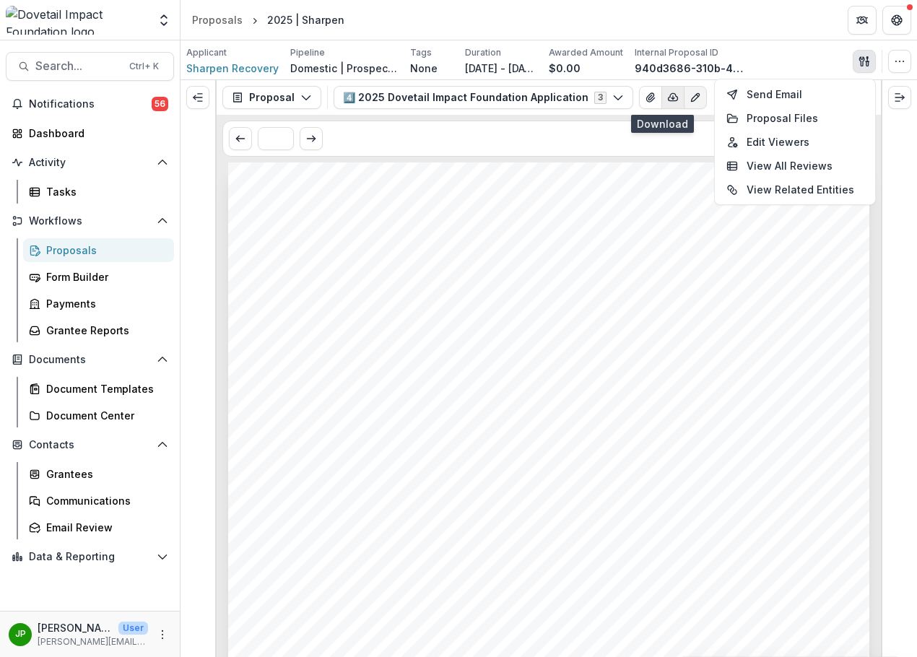
click at [667, 99] on icon "button" at bounding box center [673, 98] width 12 height 12
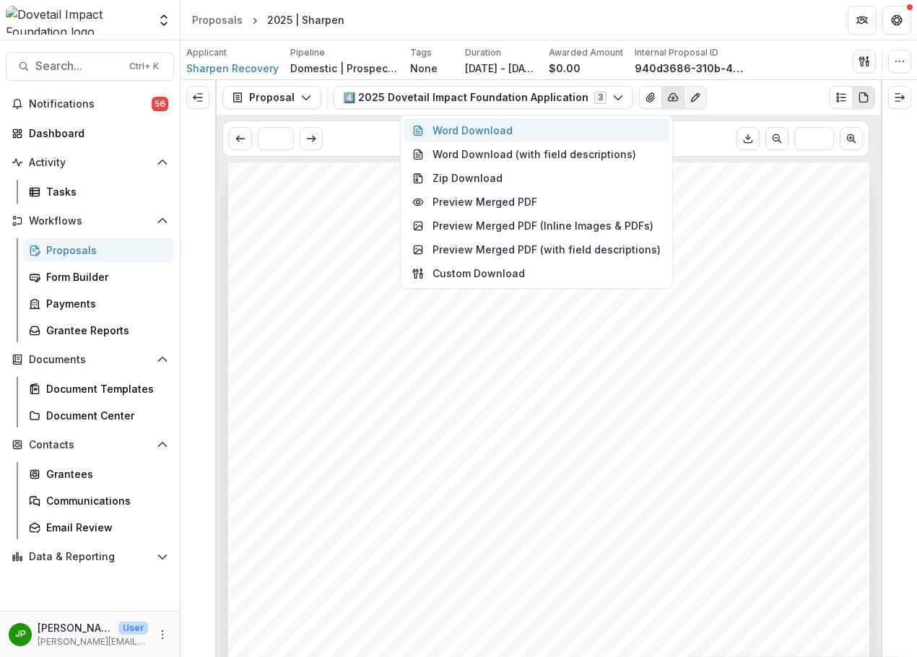
click at [603, 128] on button "Word Download" at bounding box center [536, 130] width 266 height 24
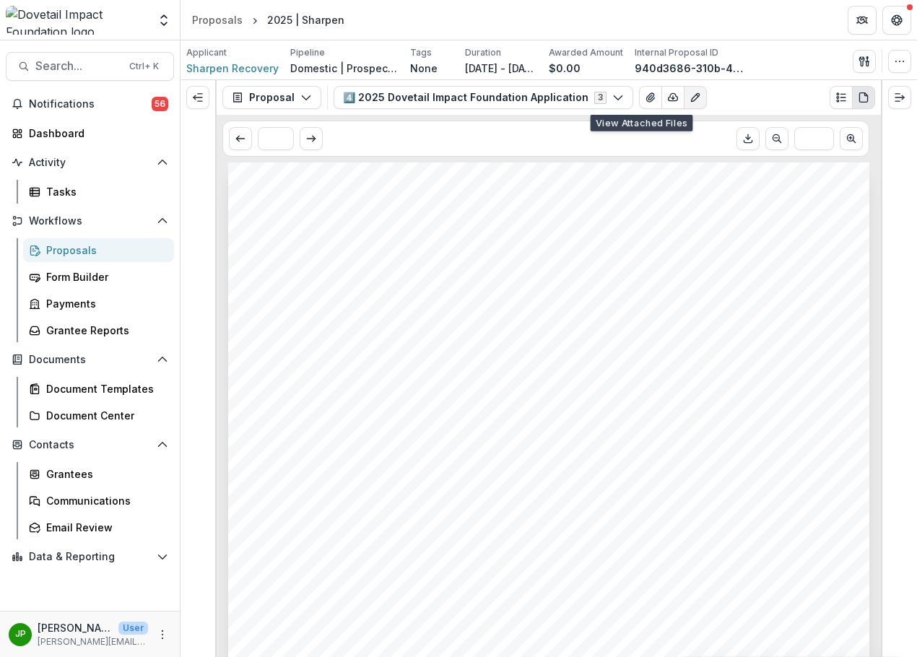
drag, startPoint x: 634, startPoint y: 104, endPoint x: 650, endPoint y: 111, distance: 17.4
click at [650, 111] on div "Proposal Proposal Payments Reports Grant Agreements Board Summaries Bank Detail…" at bounding box center [549, 97] width 664 height 35
click at [668, 100] on icon "button" at bounding box center [672, 97] width 9 height 7
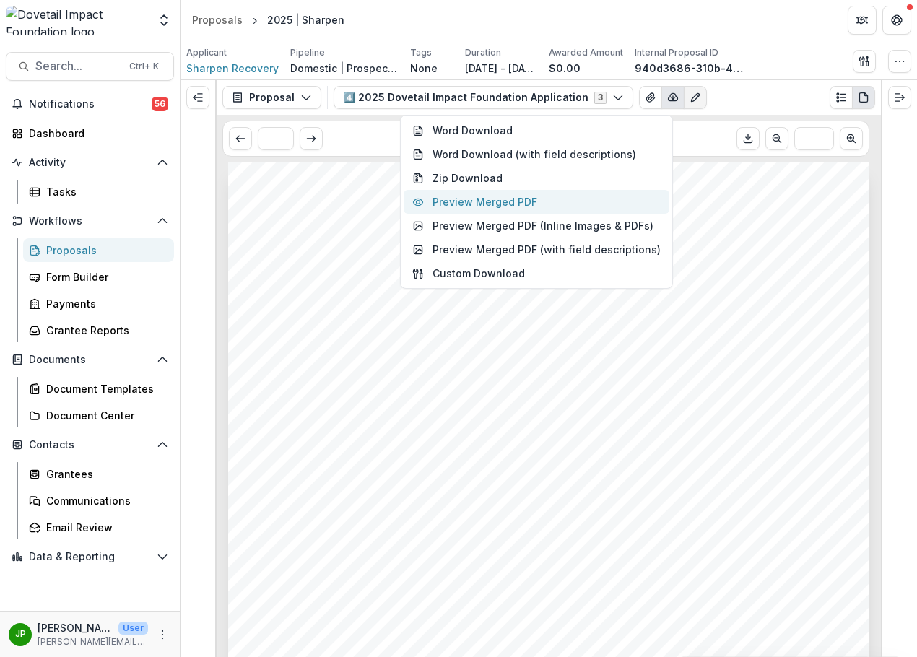
click at [559, 198] on button "Preview Merged PDF" at bounding box center [536, 202] width 266 height 24
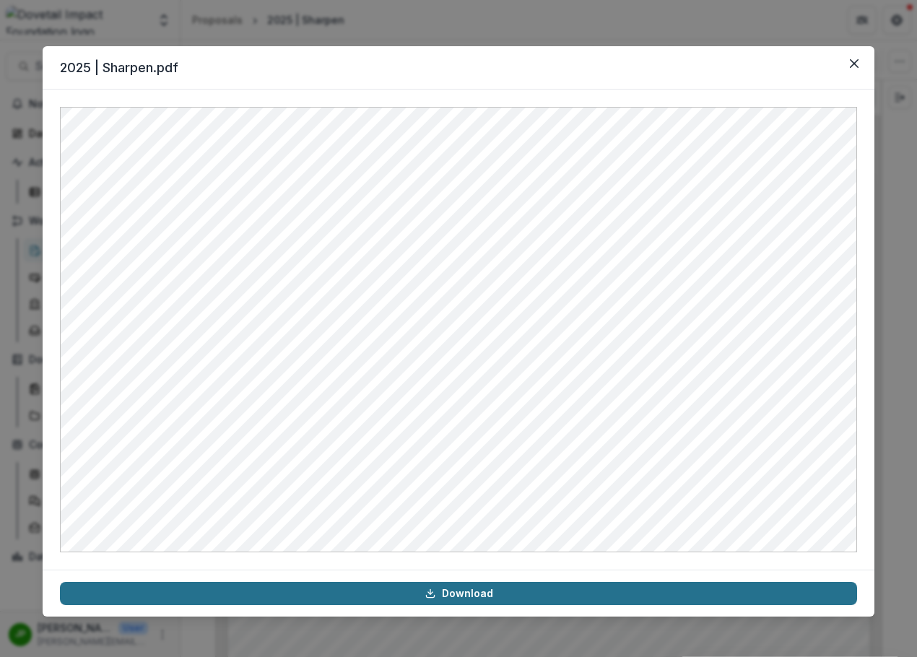
click at [469, 595] on link "Download" at bounding box center [458, 593] width 797 height 23
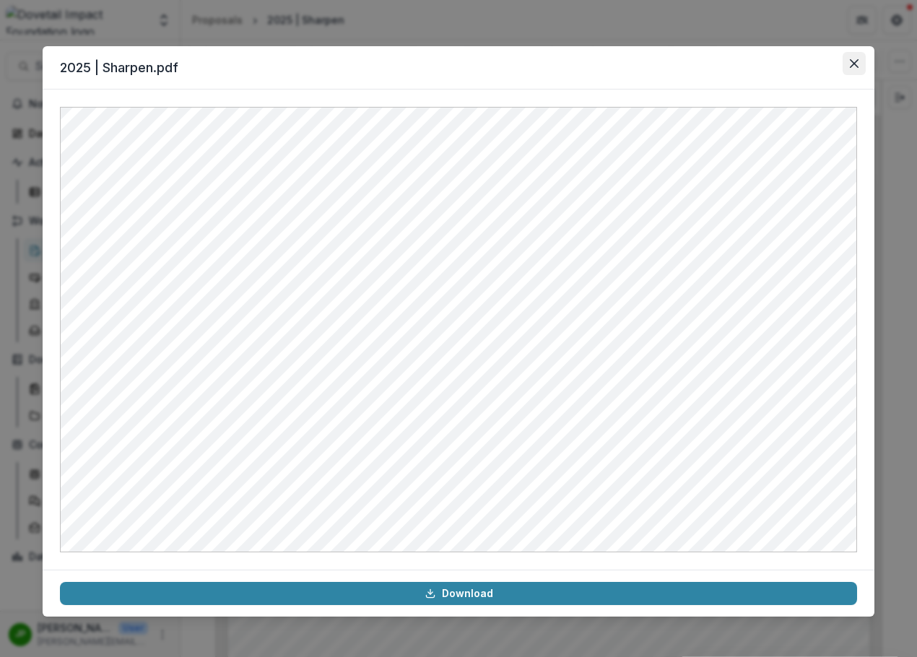
click at [860, 70] on button "Close" at bounding box center [853, 63] width 23 height 23
